Goal: Task Accomplishment & Management: Manage account settings

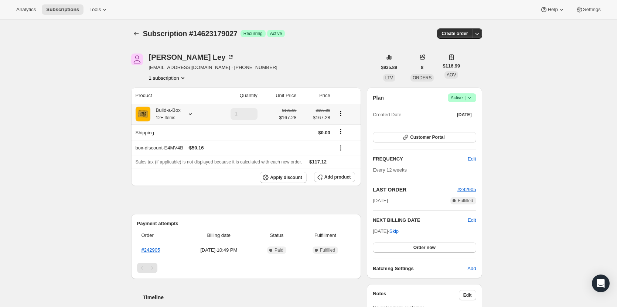
click at [189, 112] on icon at bounding box center [190, 114] width 7 height 7
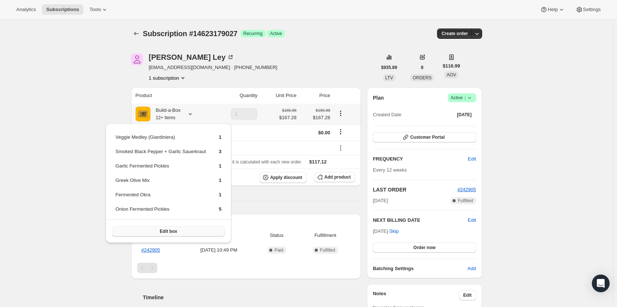
click at [170, 235] on button "Edit box" at bounding box center [168, 232] width 113 height 10
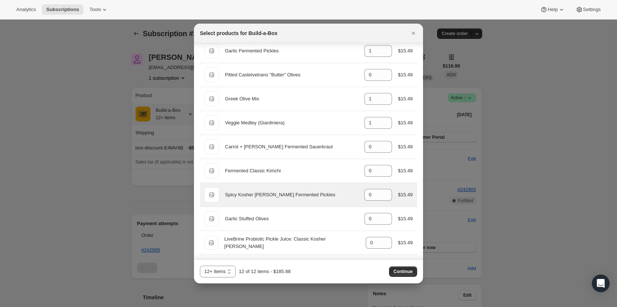
scroll to position [37, 0]
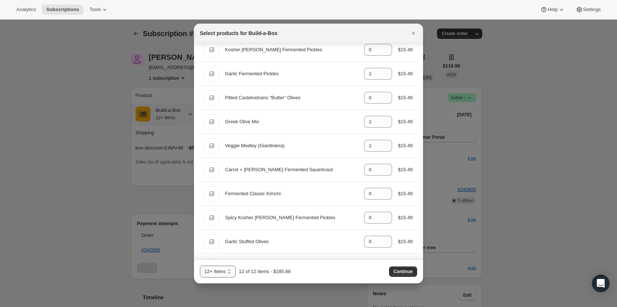
click at [231, 270] on select "3 Items 6 Items 9 Items 12+ Items 13 14 15 16 17 18 19 20 21 22 23 24 25 26 27 …" at bounding box center [218, 272] width 36 height 12
select select "gid://shopify/ProductVariant/49986052587795"
click at [200, 266] on select "3 Items 6 Items 9 Items 12+ Items 13 14 15 16 17 18 19 20 21 22 23 24 25 26 27 …" at bounding box center [218, 272] width 36 height 12
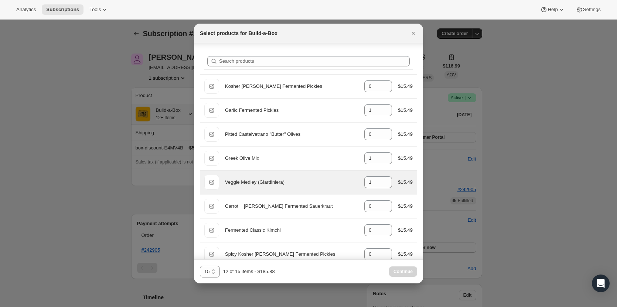
scroll to position [0, 0]
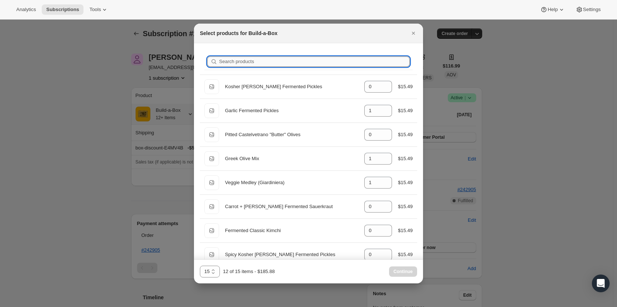
click at [276, 60] on input "Search products" at bounding box center [314, 62] width 191 height 10
type input "b"
type input "0"
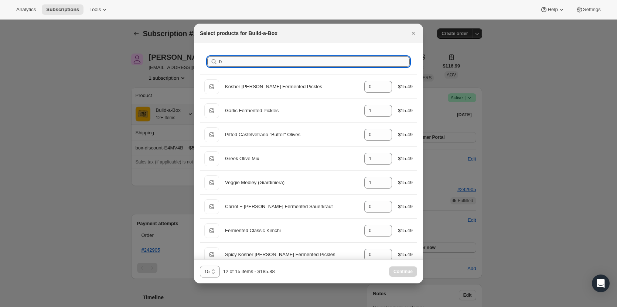
type input "3"
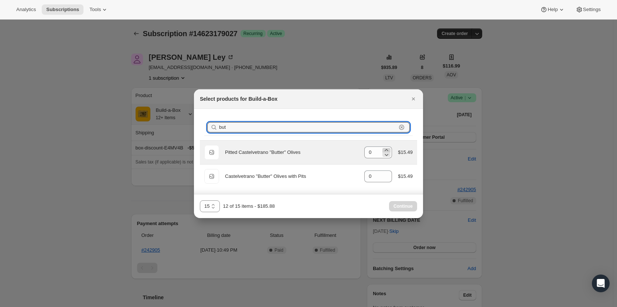
type input "but"
click at [386, 147] on icon ":re3:" at bounding box center [386, 150] width 7 height 7
type input "1"
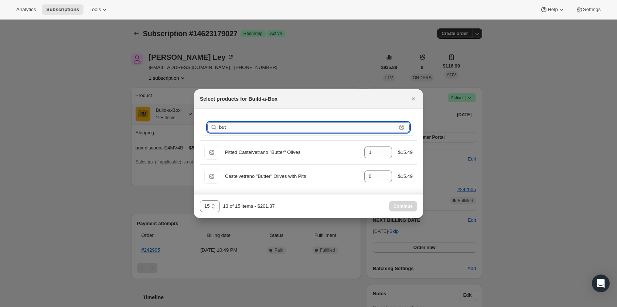
click at [377, 126] on input "but" at bounding box center [307, 127] width 177 height 10
type input "b"
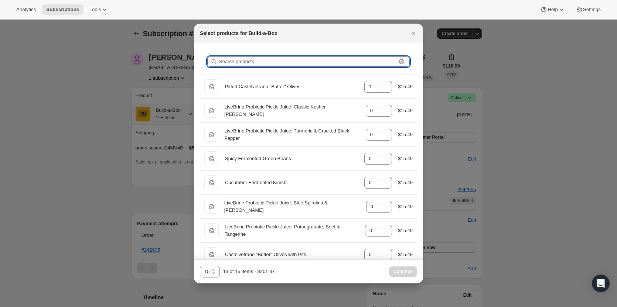
type input "0"
type input "1"
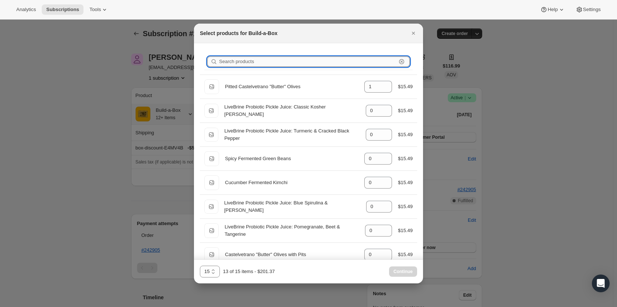
type input "0"
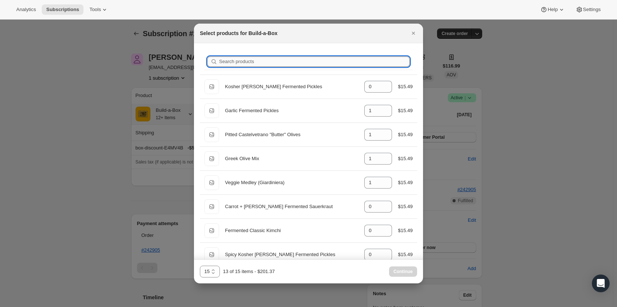
type input "g"
type input "1"
type input "0"
type input "3"
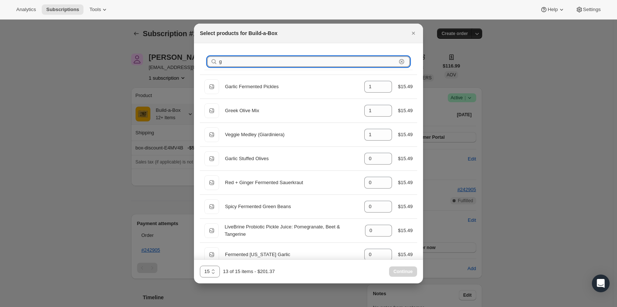
type input "ga"
type input "0"
type input "3"
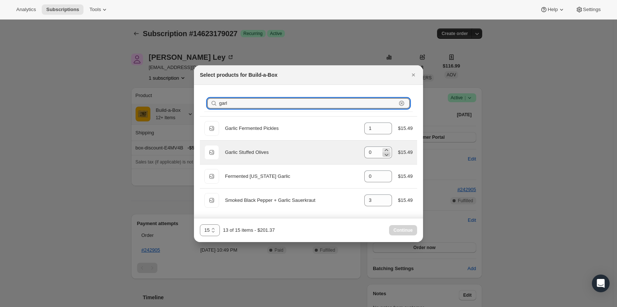
type input "garl"
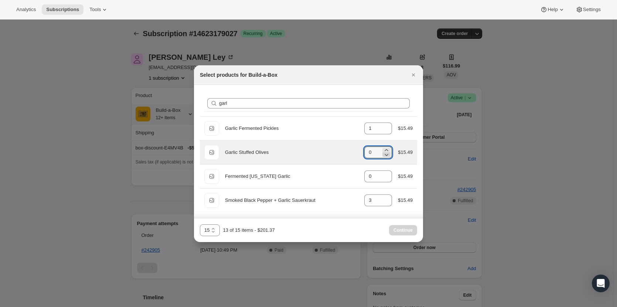
click at [387, 151] on icon ":re3:" at bounding box center [386, 154] width 7 height 7
click at [387, 150] on icon ":re3:" at bounding box center [386, 150] width 3 height 2
type input "1"
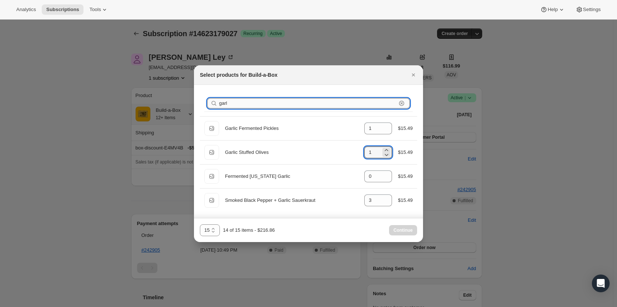
click at [245, 106] on input "garl" at bounding box center [307, 103] width 177 height 10
type input "g"
type input "1"
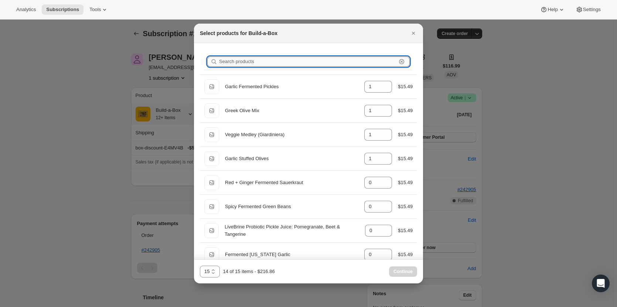
type input "0"
type input "1"
type input "o"
type input "0"
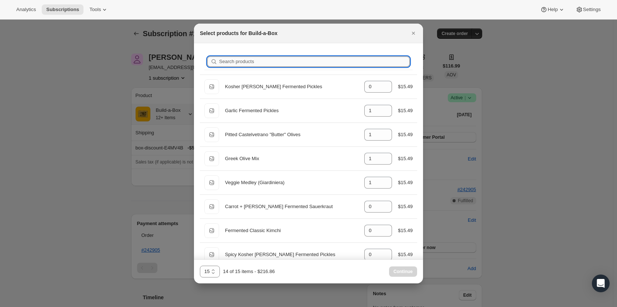
type input "0"
type input "1"
type input "0"
type input "1"
type input "5"
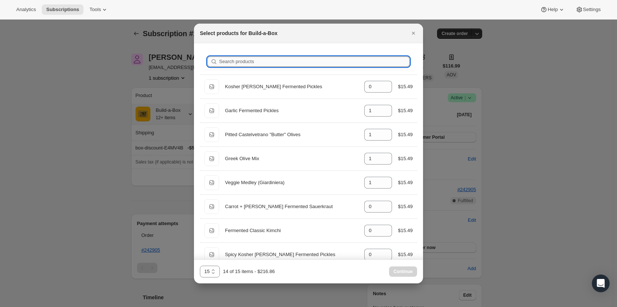
type input "0"
type input "3"
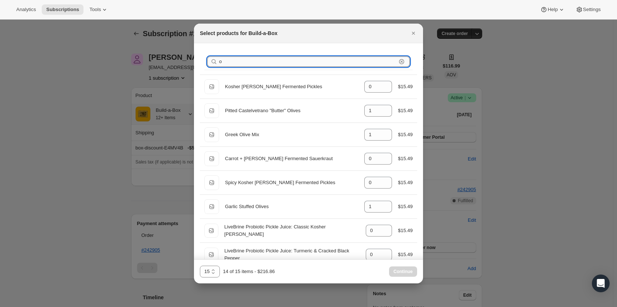
type input "on"
type input "5"
type input "0"
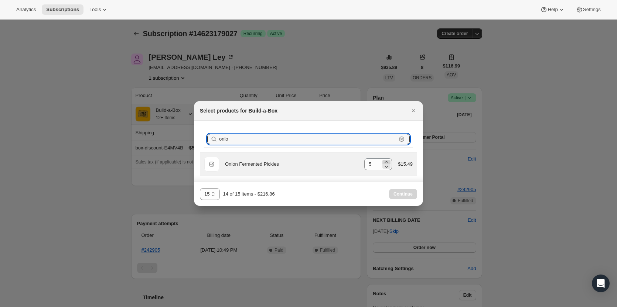
type input "onio"
click at [386, 161] on icon ":re3:" at bounding box center [386, 162] width 7 height 7
type input "6"
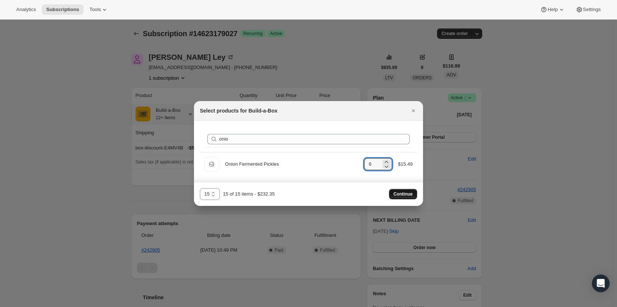
click at [404, 193] on span "Continue" at bounding box center [403, 194] width 19 height 6
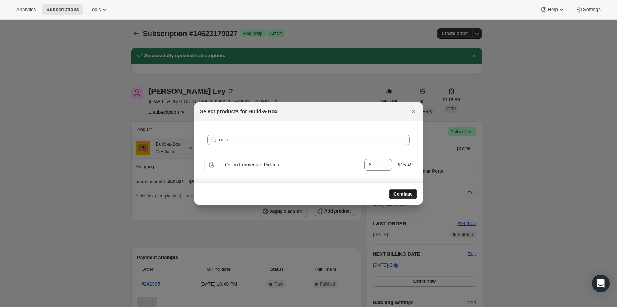
click at [401, 197] on button "Continue" at bounding box center [403, 194] width 28 height 10
